Goal: Transaction & Acquisition: Subscribe to service/newsletter

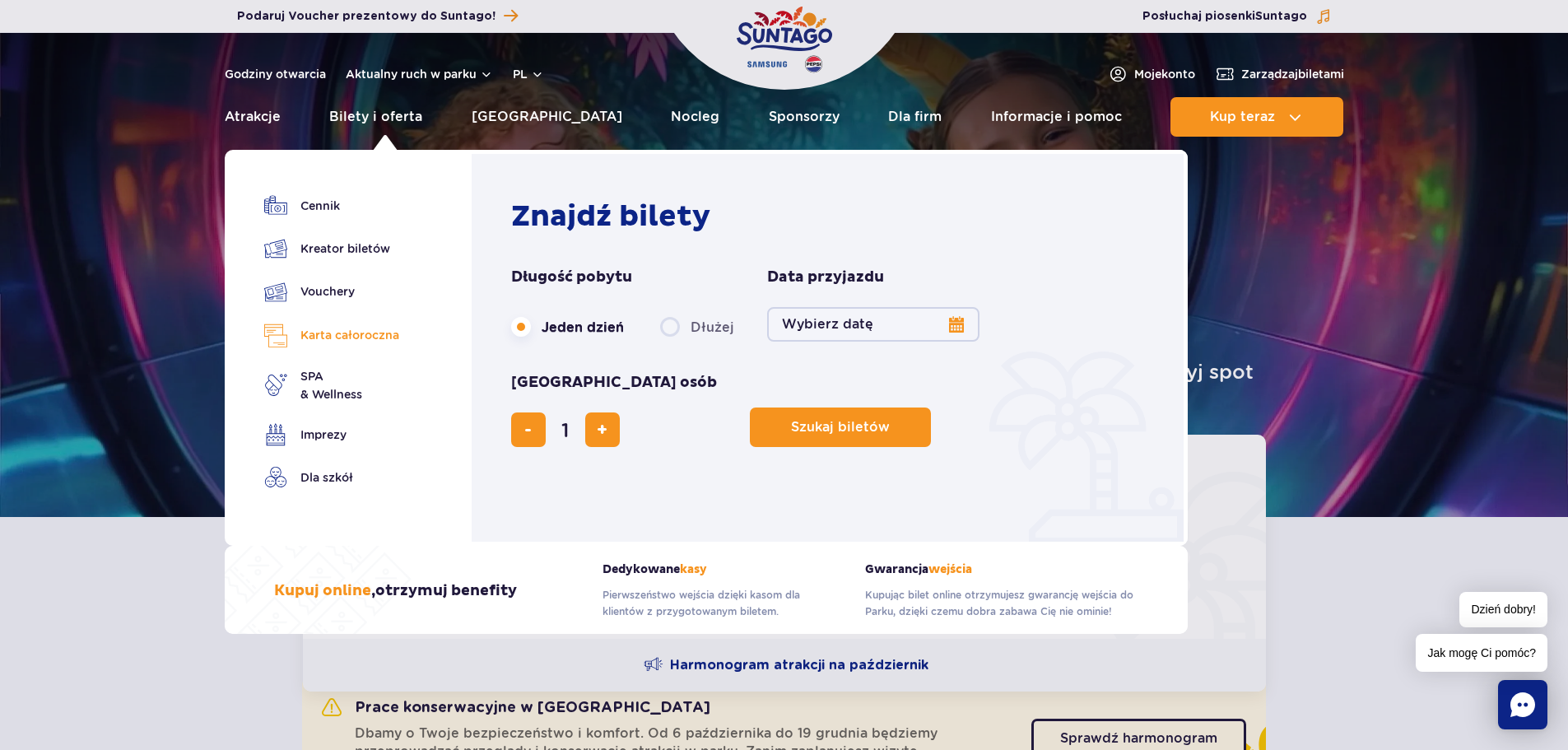
click at [341, 333] on link "Karta całoroczna" at bounding box center [331, 336] width 135 height 24
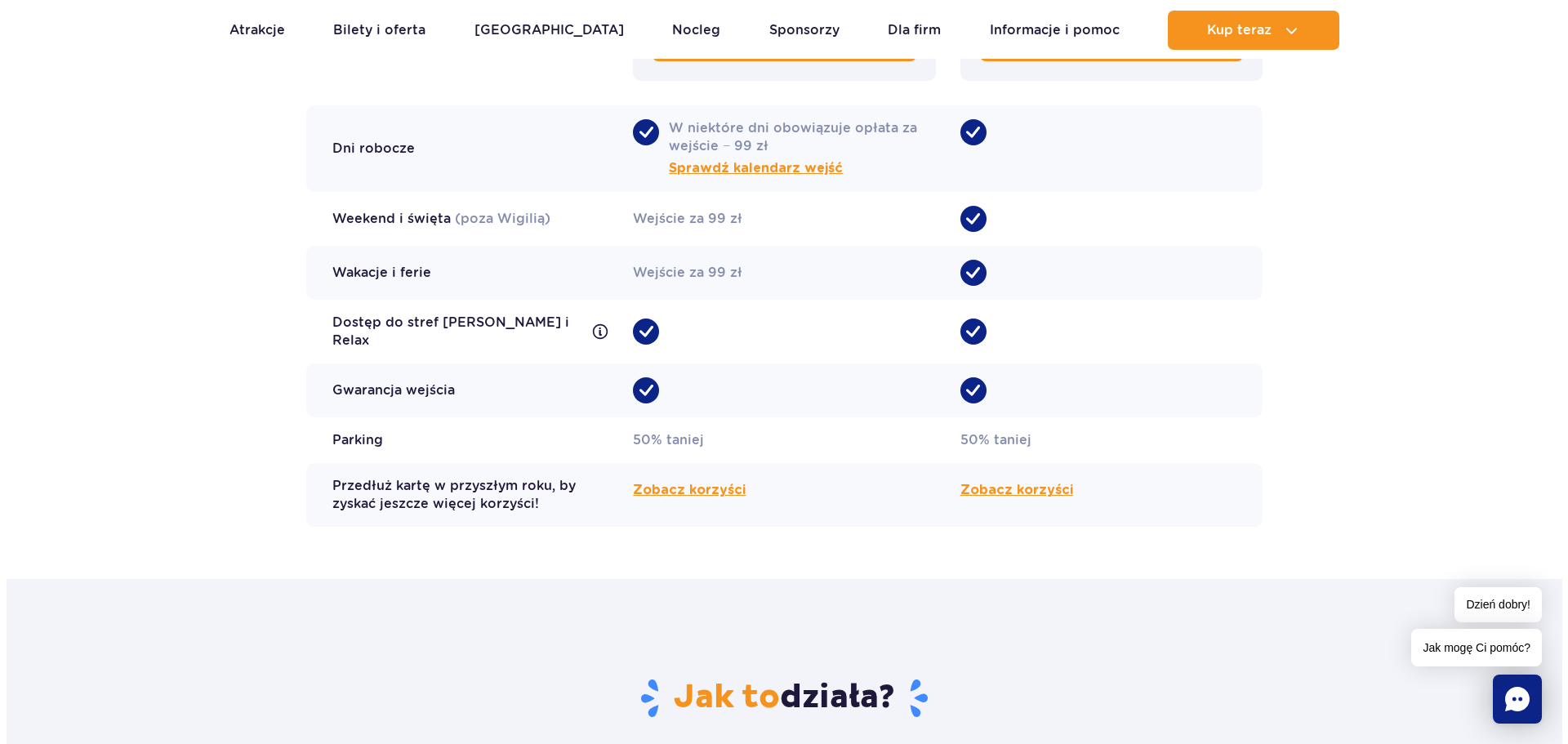
scroll to position [1470, 0]
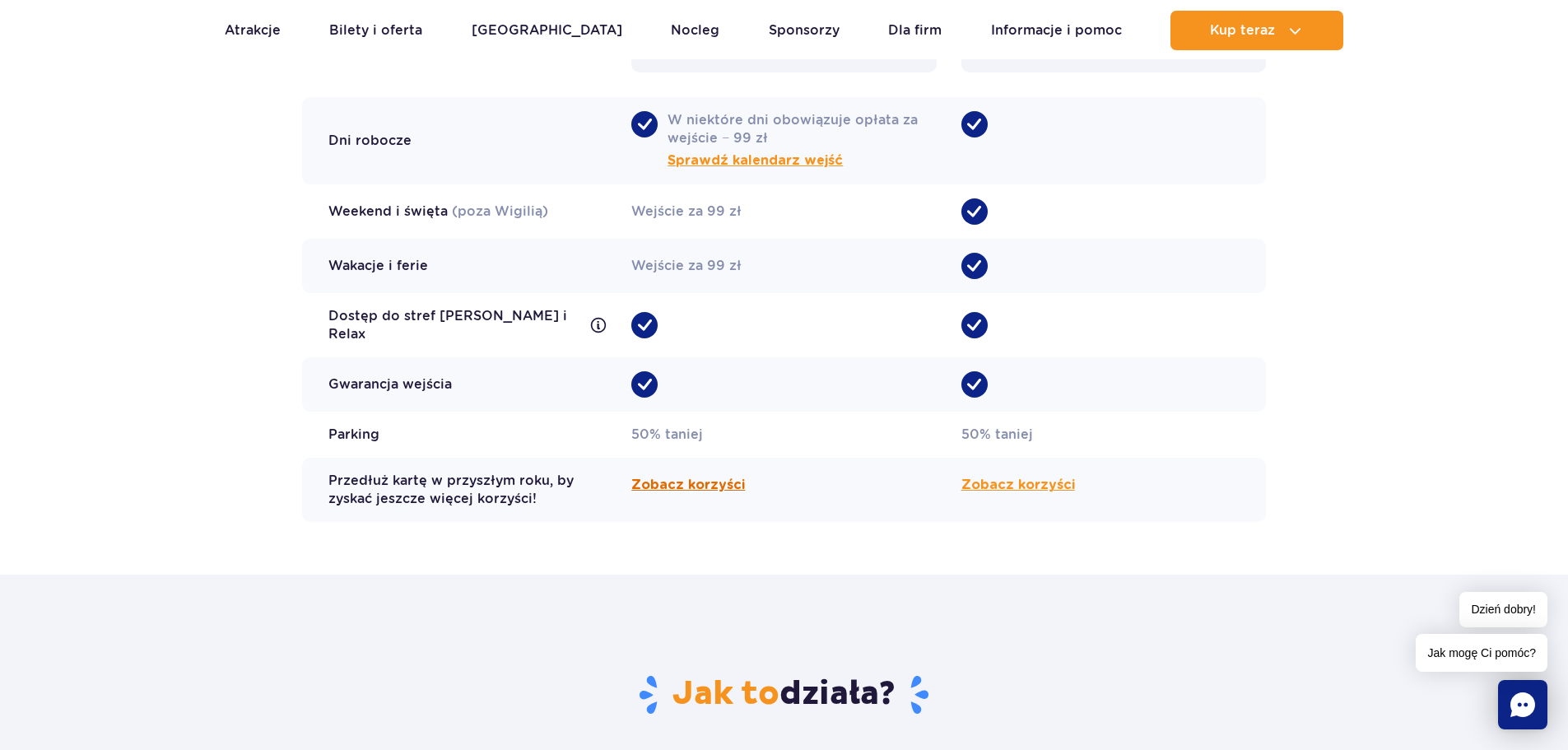
click at [711, 475] on span "Zobacz korzyści" at bounding box center [688, 484] width 113 height 20
